Goal: Information Seeking & Learning: Learn about a topic

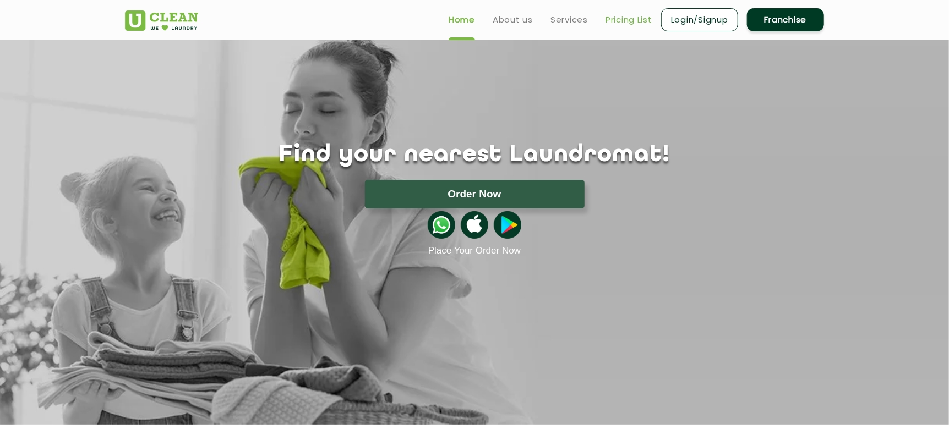
click at [613, 17] on link "Pricing List" at bounding box center [628, 19] width 47 height 13
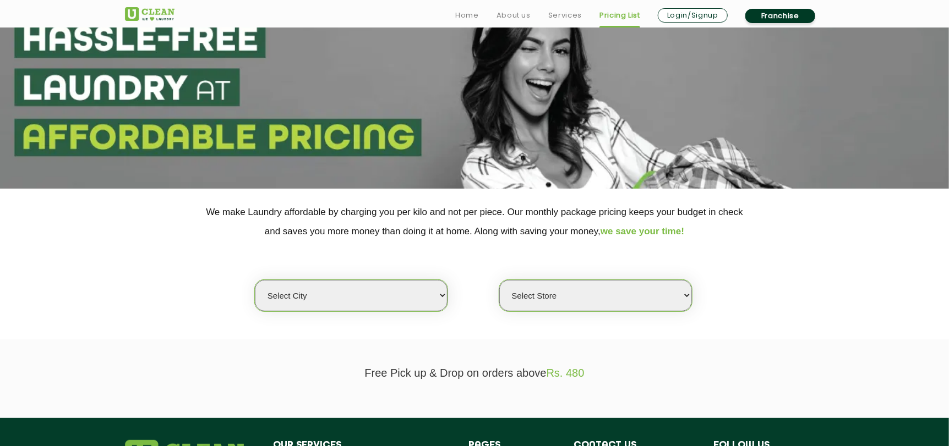
scroll to position [220, 0]
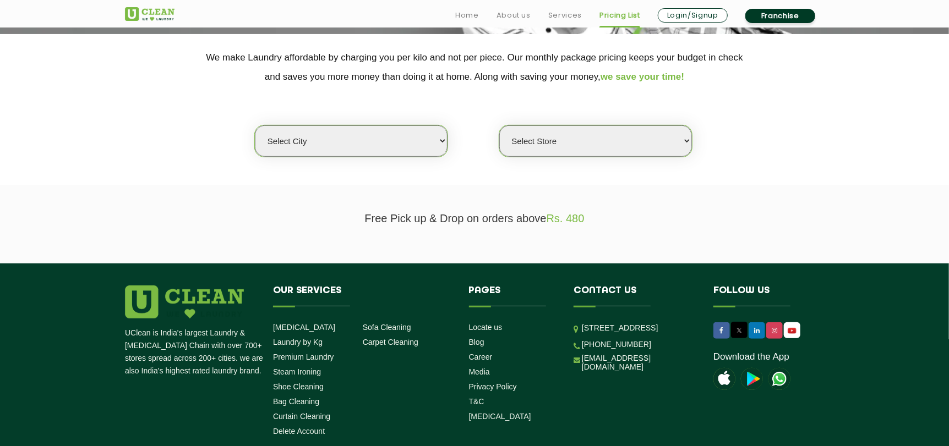
click at [402, 143] on select "Select city [GEOGRAPHIC_DATA] [GEOGRAPHIC_DATA] [GEOGRAPHIC_DATA] [GEOGRAPHIC_D…" at bounding box center [351, 140] width 193 height 31
select select "23"
click at [255, 125] on select "Select city [GEOGRAPHIC_DATA] [GEOGRAPHIC_DATA] [GEOGRAPHIC_DATA] [GEOGRAPHIC_D…" at bounding box center [351, 140] width 193 height 31
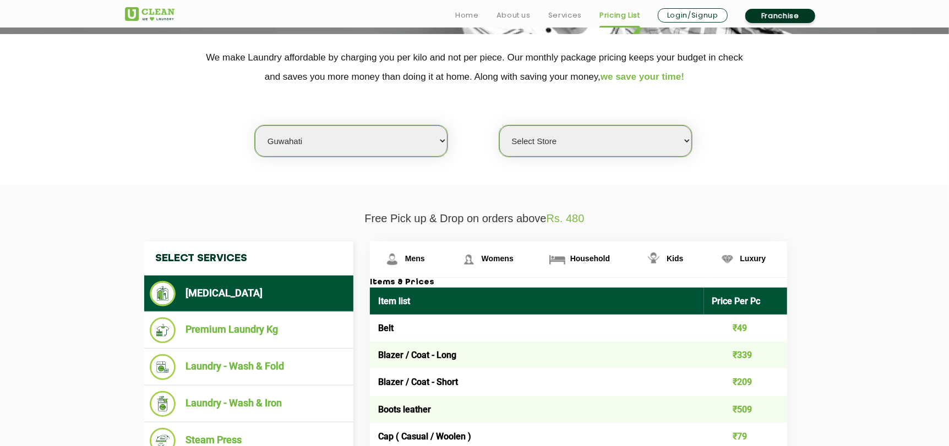
click at [552, 142] on select "Select Store UClean [PERSON_NAME] UClean Ghoramara UClean Narengi UClean Ulubar…" at bounding box center [595, 140] width 193 height 31
select select "50"
click at [499, 125] on select "Select Store UClean [PERSON_NAME] UClean Ghoramara UClean Narengi UClean Ulubar…" at bounding box center [595, 140] width 193 height 31
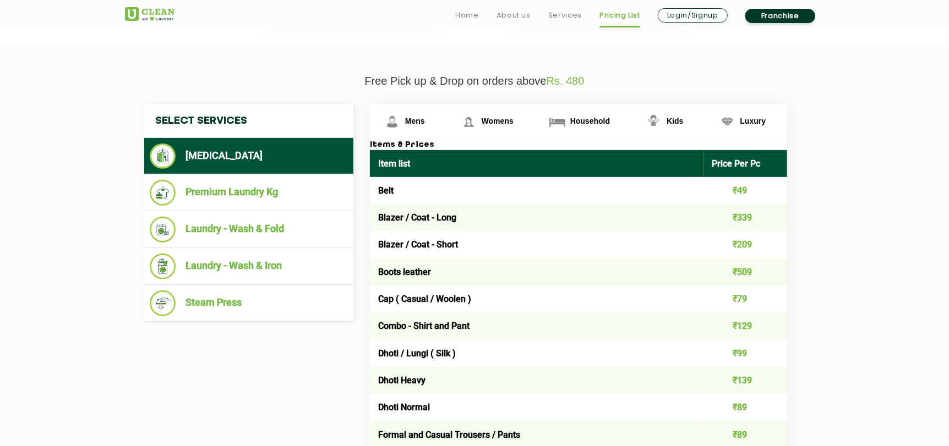
scroll to position [385, 0]
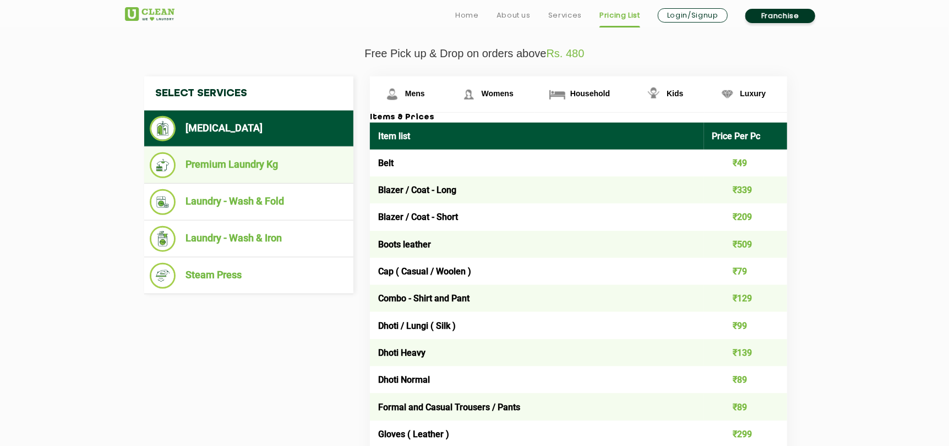
click at [224, 170] on li "Premium Laundry Kg" at bounding box center [249, 165] width 198 height 26
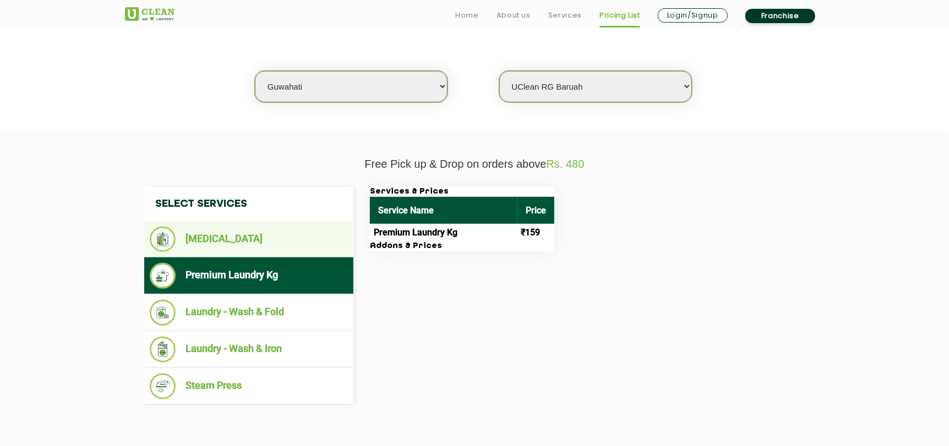
scroll to position [330, 0]
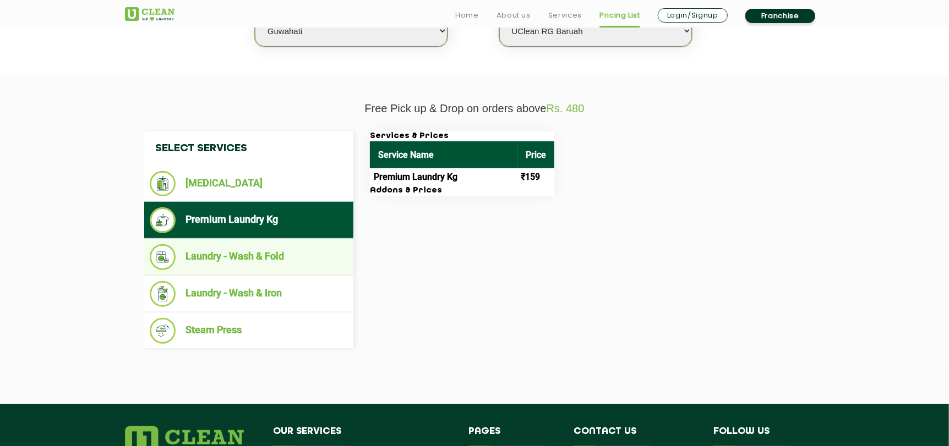
click at [224, 260] on li "Laundry - Wash & Fold" at bounding box center [249, 257] width 198 height 26
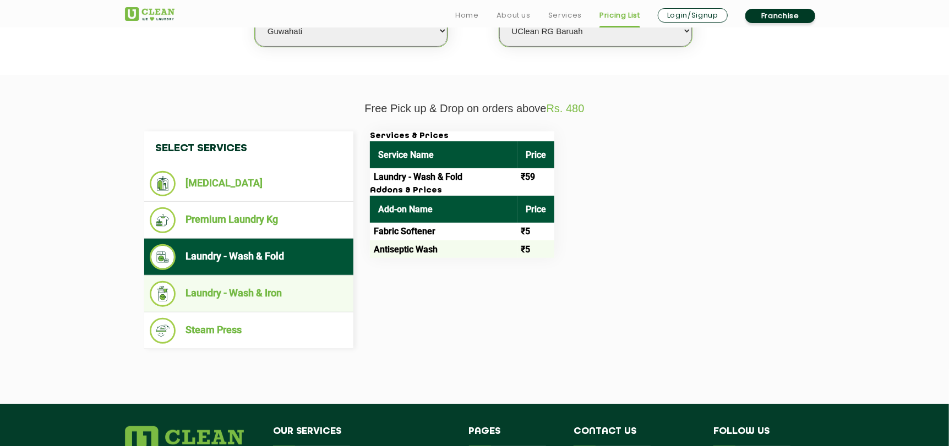
click at [232, 296] on li "Laundry - Wash & Iron" at bounding box center [249, 294] width 198 height 26
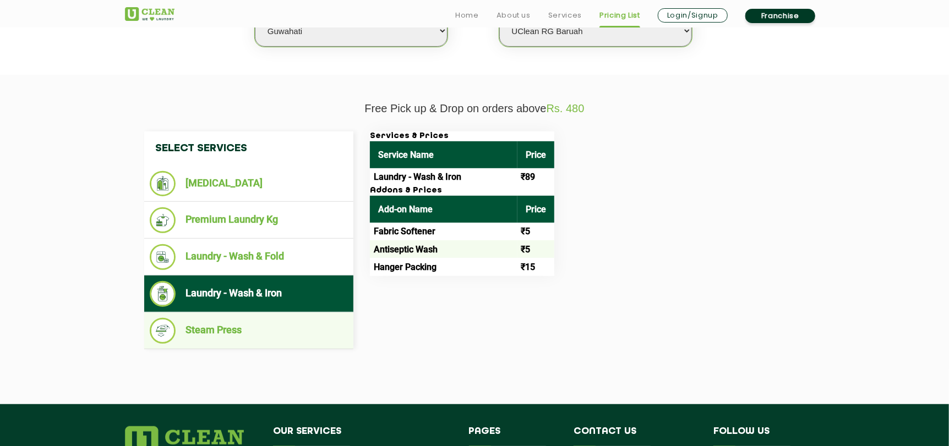
click at [234, 328] on li "Steam Press" at bounding box center [249, 331] width 198 height 26
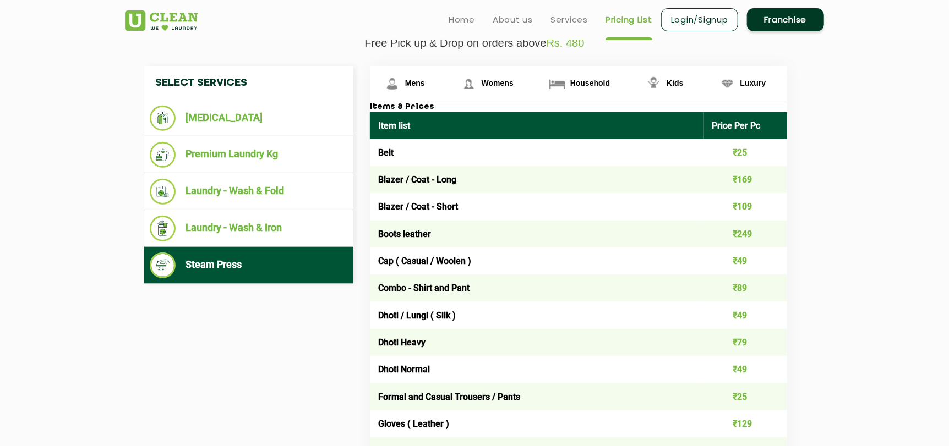
scroll to position [275, 0]
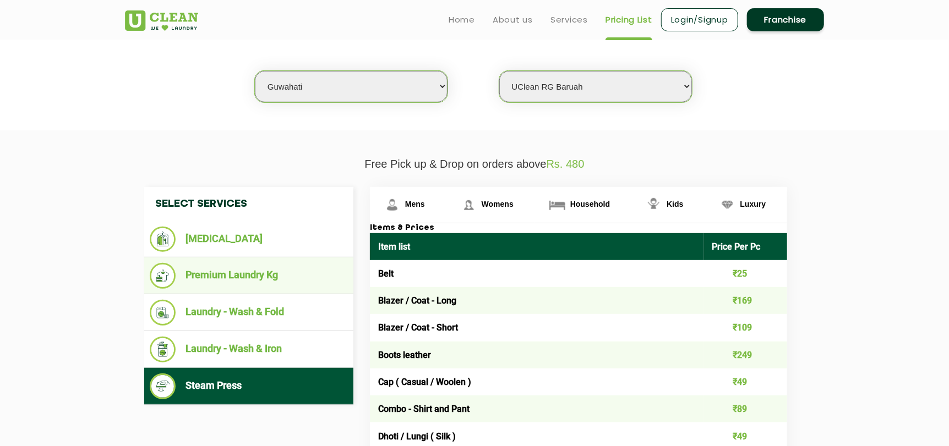
click at [242, 266] on li "Premium Laundry Kg" at bounding box center [249, 276] width 198 height 26
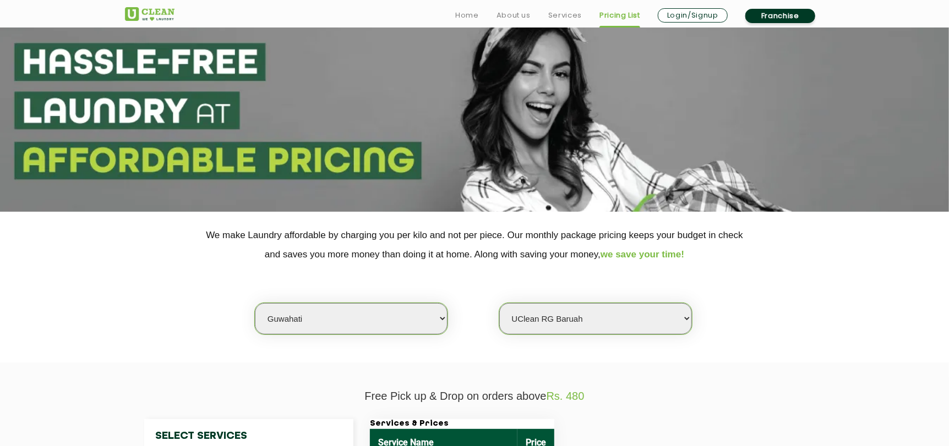
scroll to position [110, 0]
